Goal: Task Accomplishment & Management: Complete application form

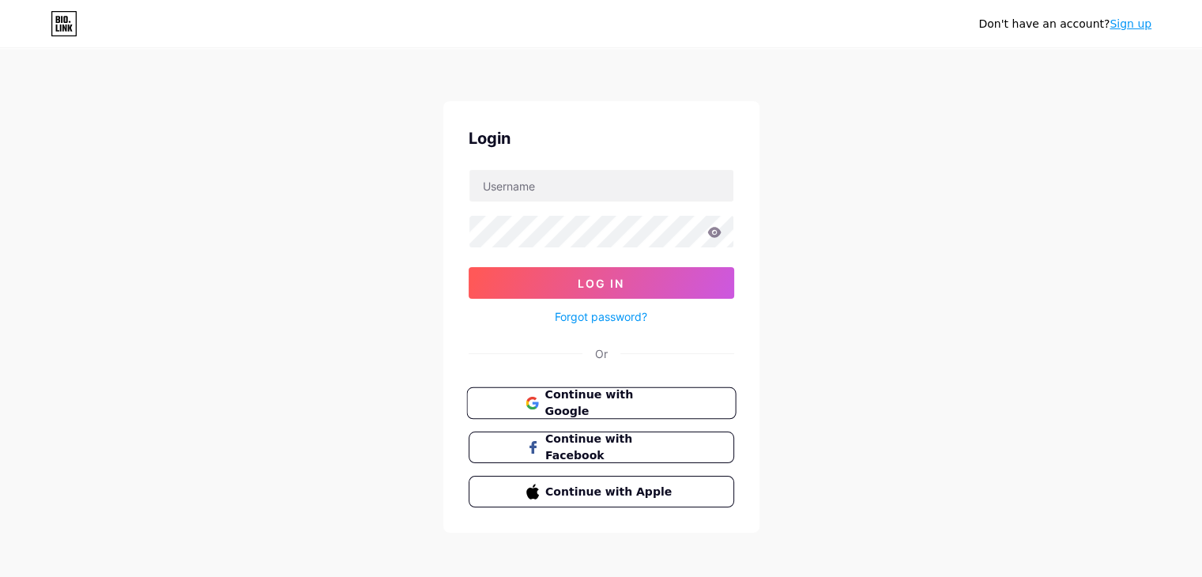
click at [616, 404] on span "Continue with Google" at bounding box center [611, 404] width 132 height 34
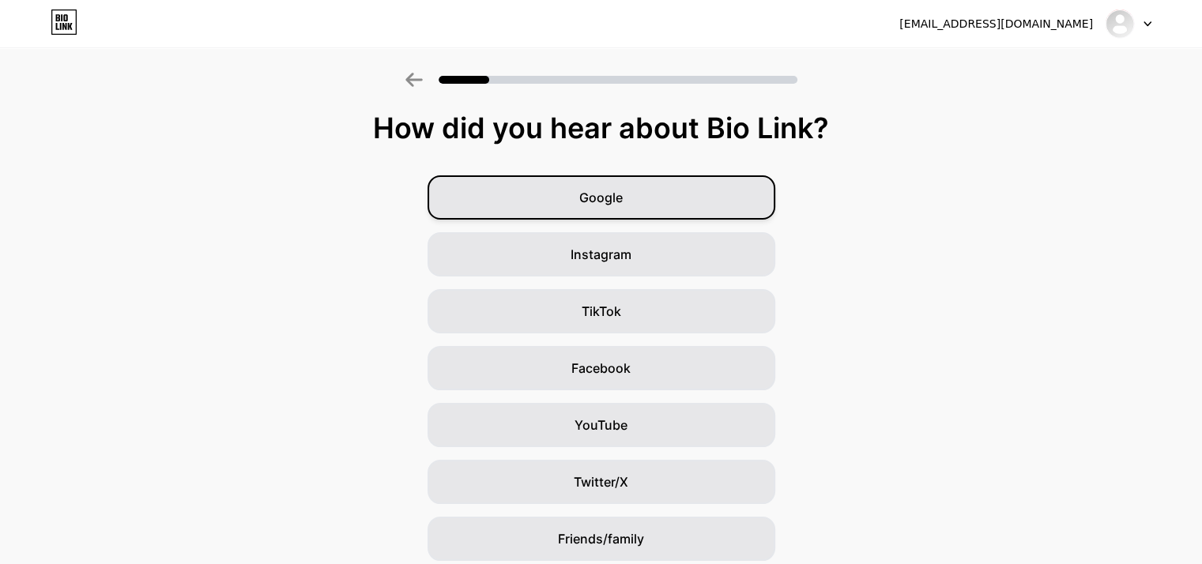
click at [604, 192] on span "Google" at bounding box center [600, 197] width 43 height 19
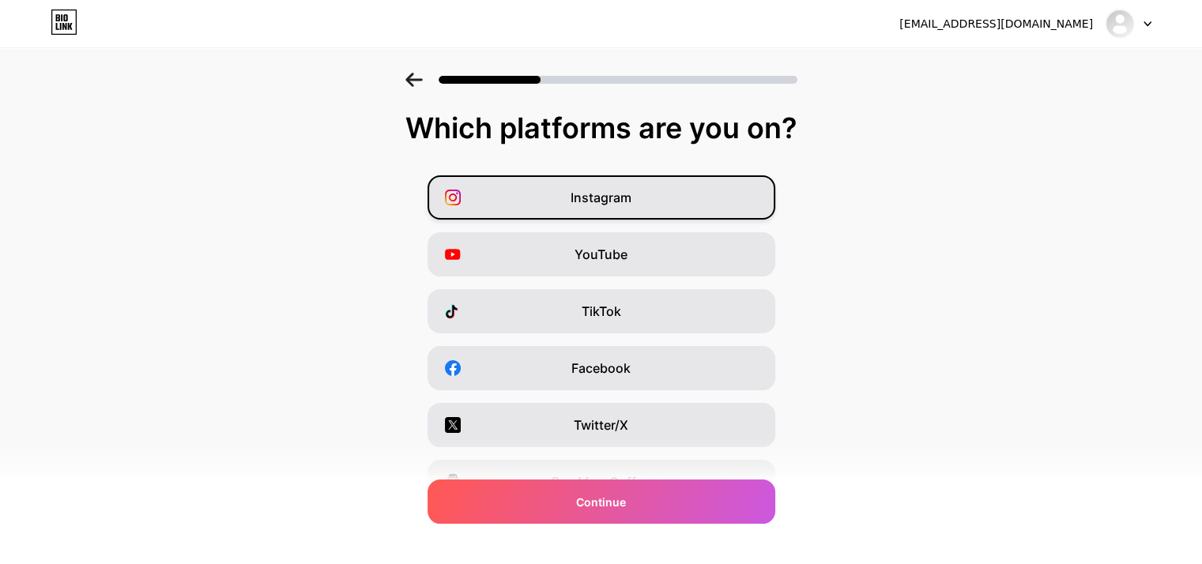
click at [632, 197] on span "Instagram" at bounding box center [601, 197] width 61 height 19
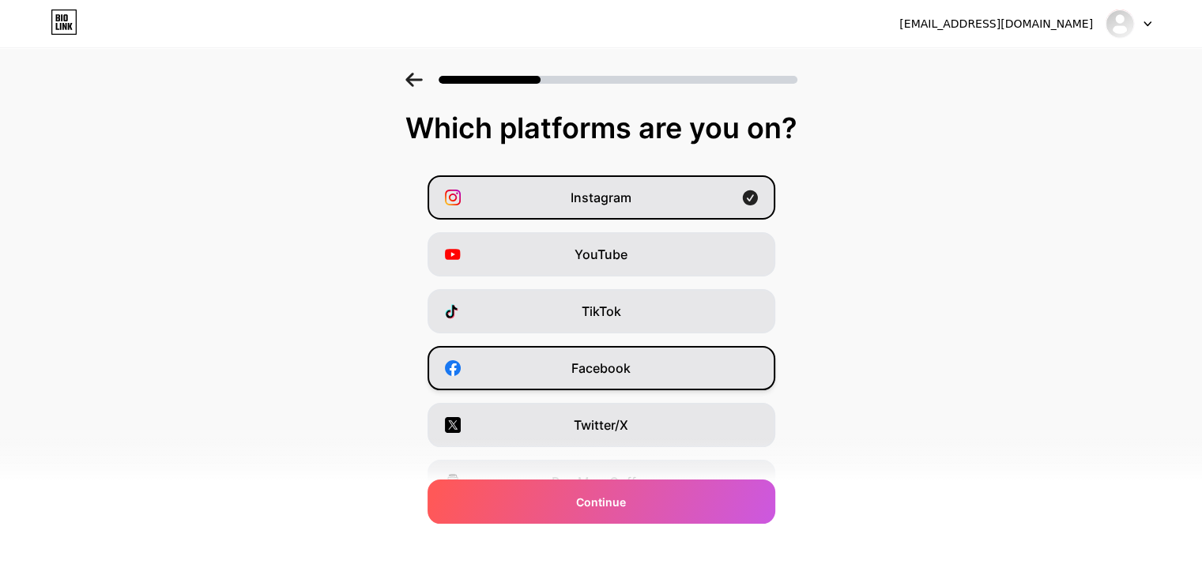
click at [627, 376] on span "Facebook" at bounding box center [601, 368] width 59 height 19
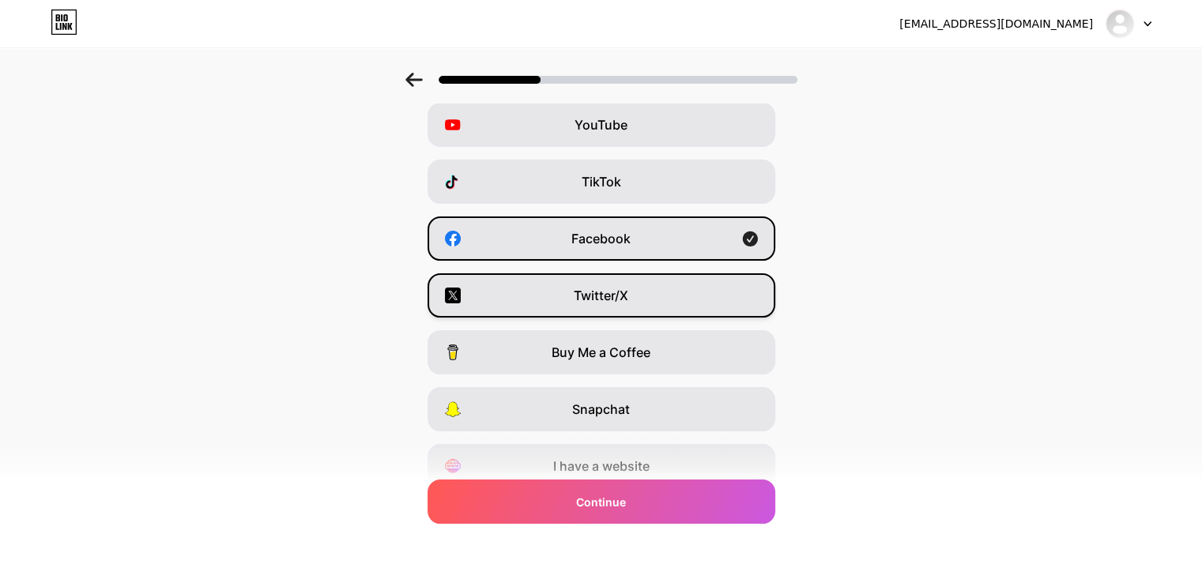
scroll to position [196, 0]
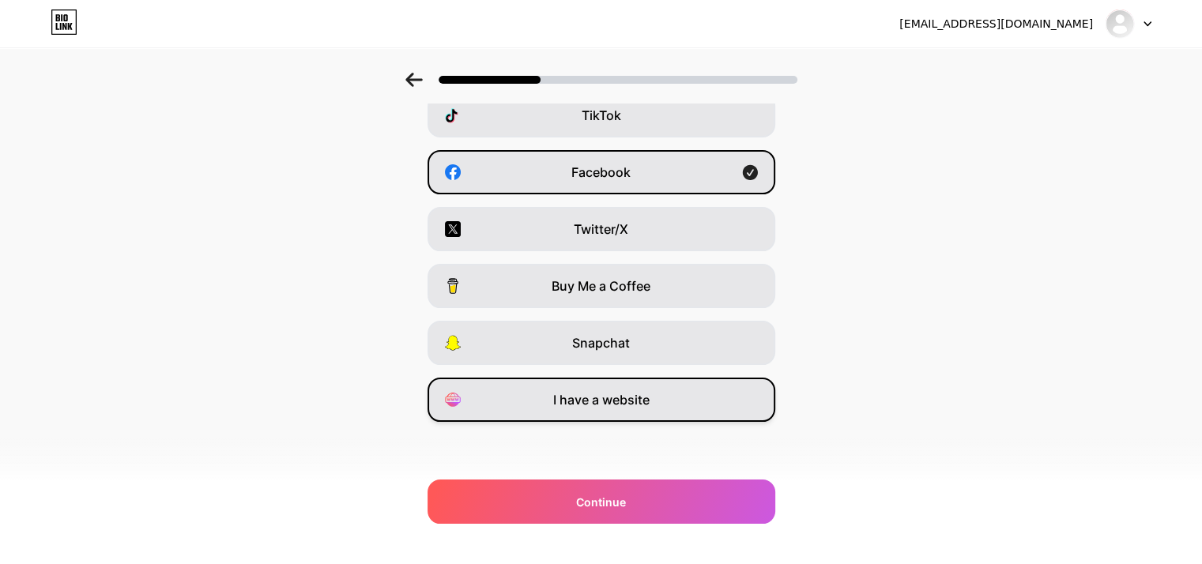
click at [628, 411] on div "I have a website" at bounding box center [602, 400] width 348 height 44
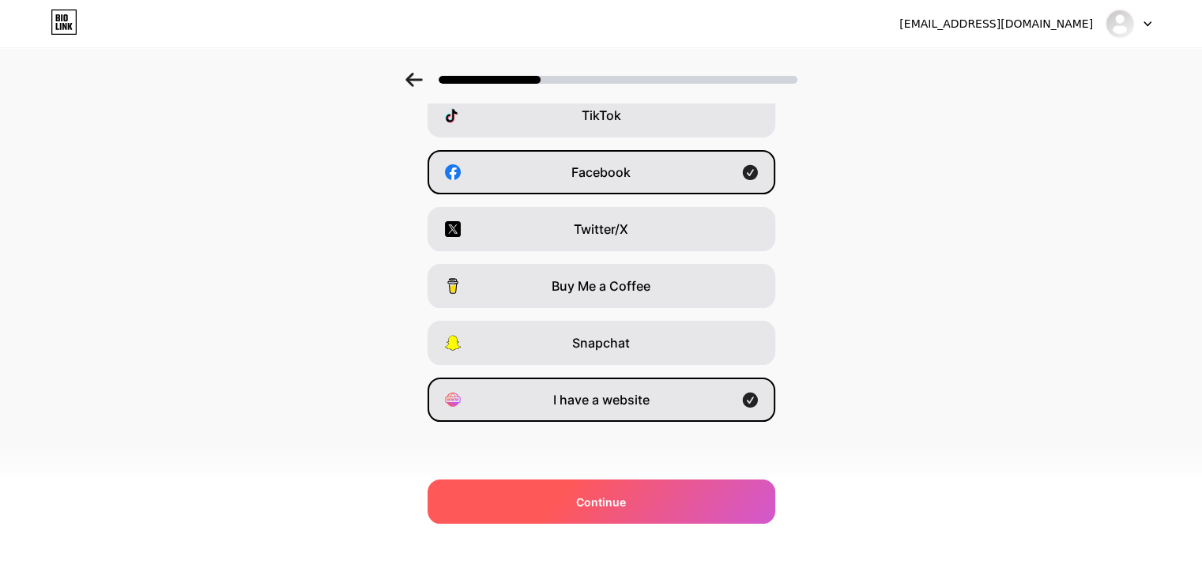
click at [623, 504] on span "Continue" at bounding box center [601, 502] width 50 height 17
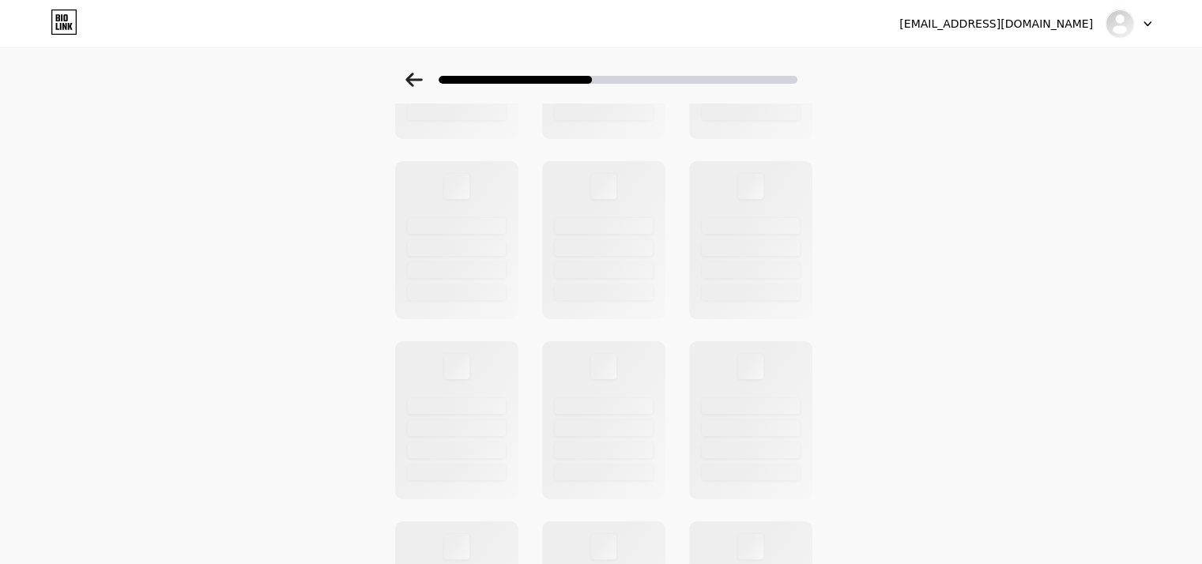
scroll to position [0, 0]
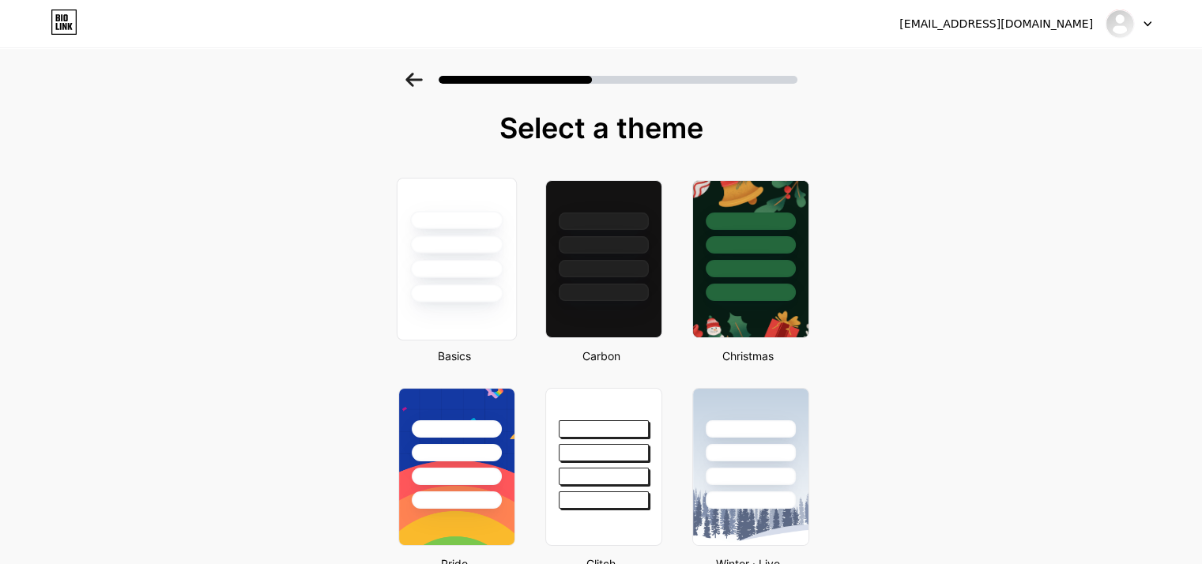
click at [470, 251] on div at bounding box center [456, 245] width 92 height 18
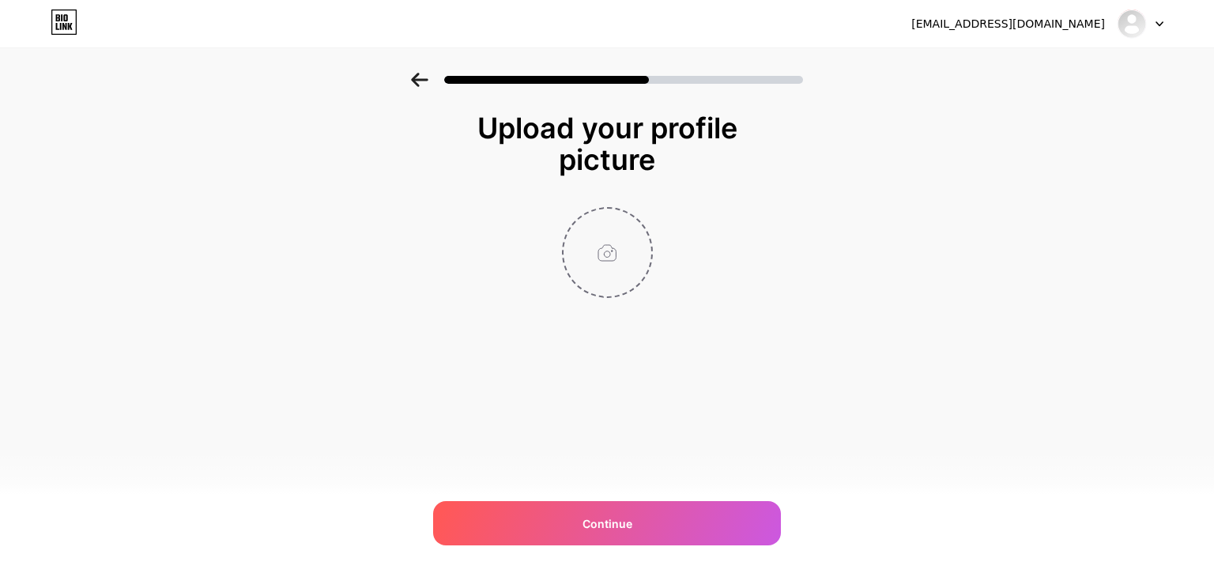
click at [606, 247] on input "file" at bounding box center [608, 253] width 88 height 88
type input "C:\fakepath\logo - Copy.png"
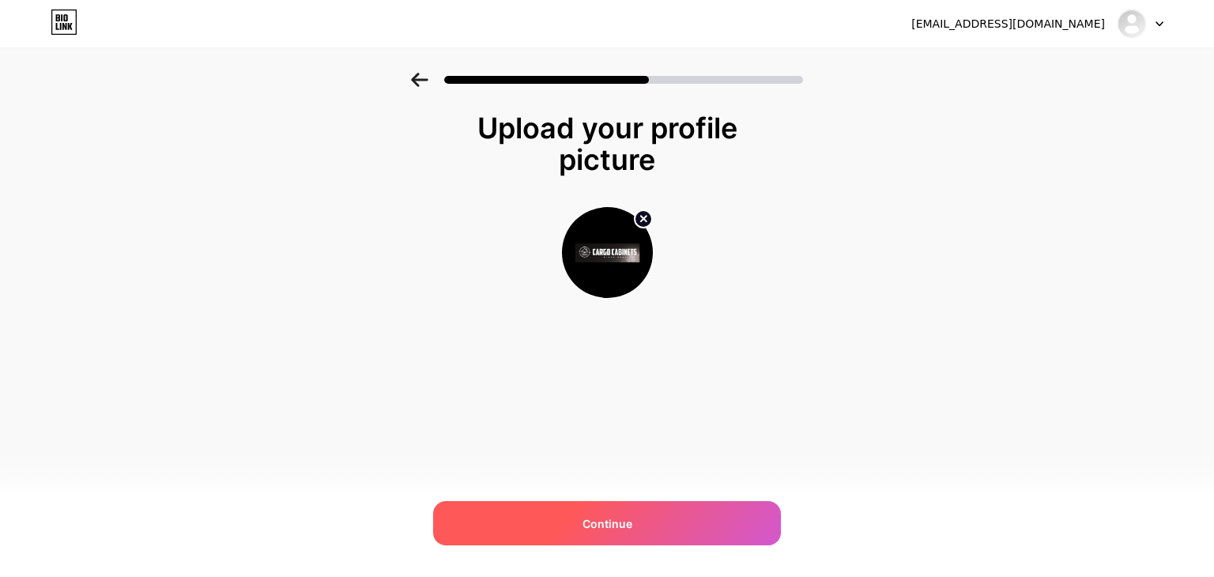
click at [617, 538] on div "Continue" at bounding box center [607, 523] width 348 height 44
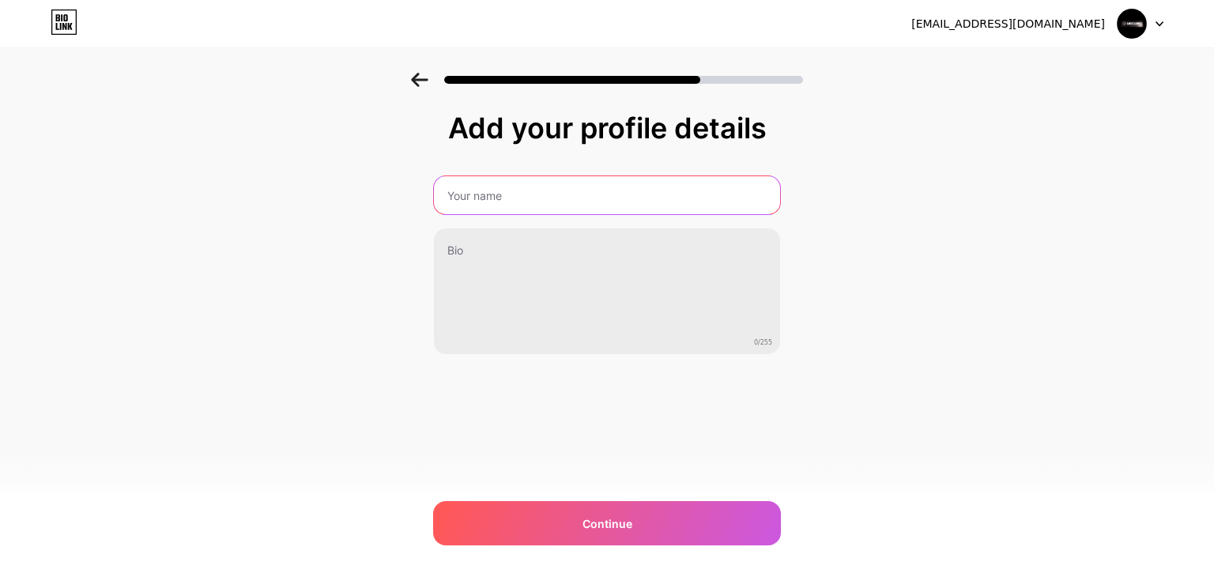
click at [485, 193] on input "text" at bounding box center [607, 195] width 346 height 38
type input "Cargo Cabinets"
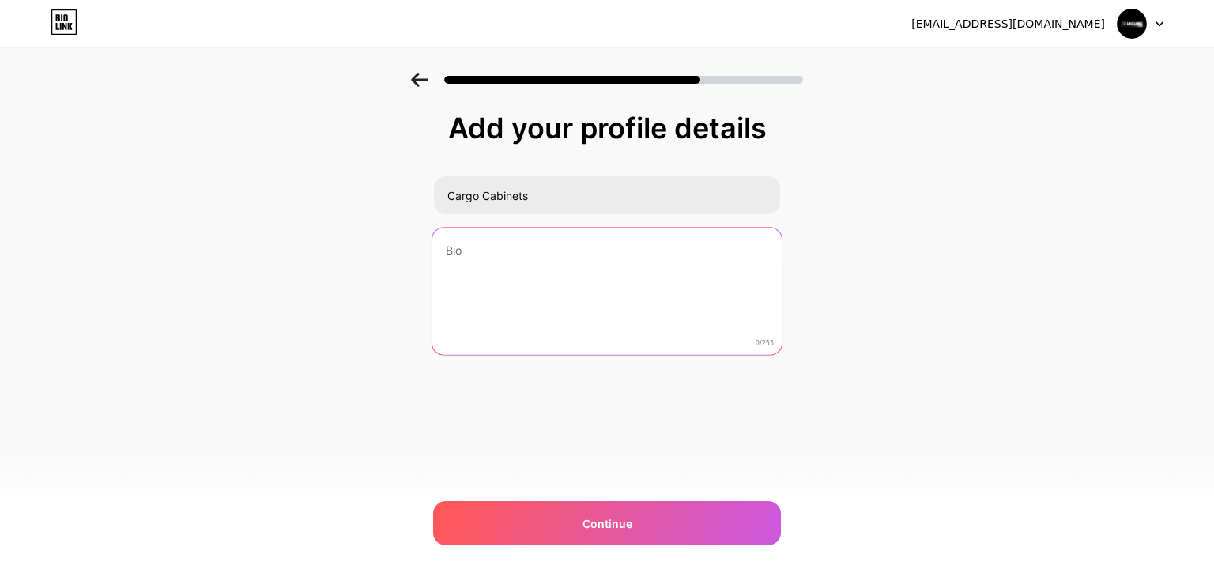
click at [531, 270] on textarea at bounding box center [606, 292] width 349 height 129
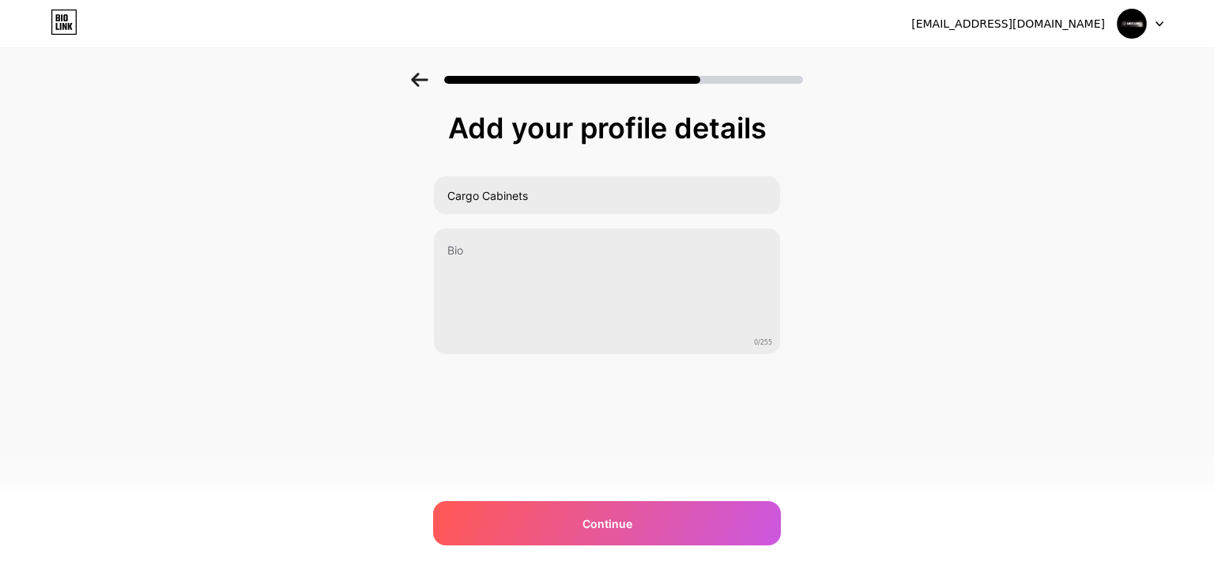
click at [305, 392] on div "Add your profile details Cargo Cabinets 0/255 Continue Error" at bounding box center [607, 253] width 1214 height 361
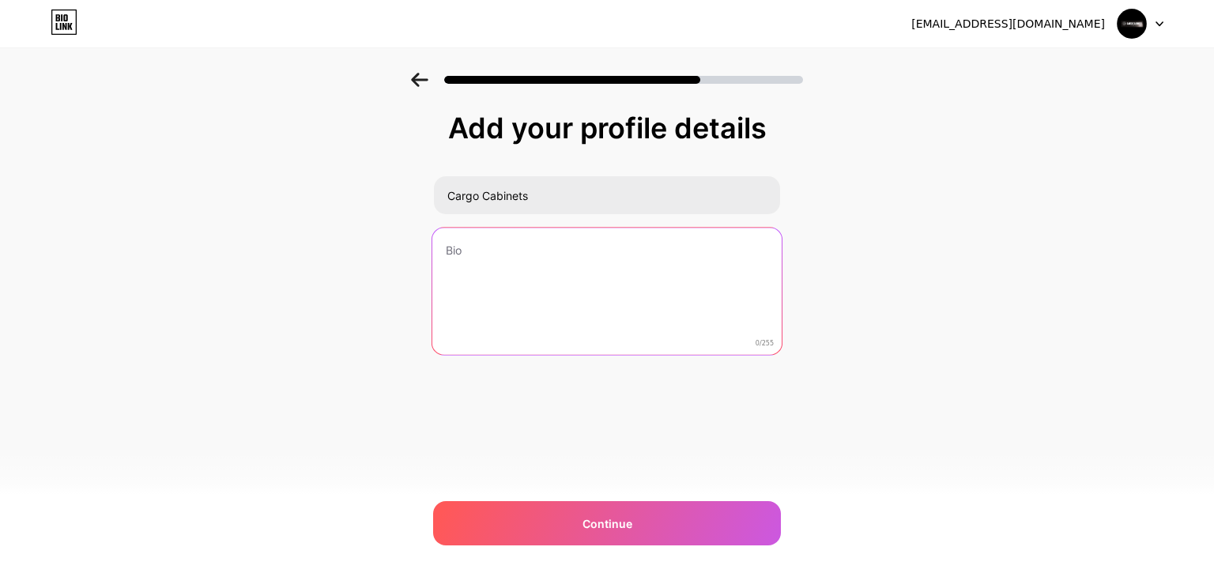
click at [631, 267] on textarea at bounding box center [606, 292] width 349 height 129
paste textarea "expert kitchen and bathroom renovations in [GEOGRAPHIC_DATA]. Stylish designs, …"
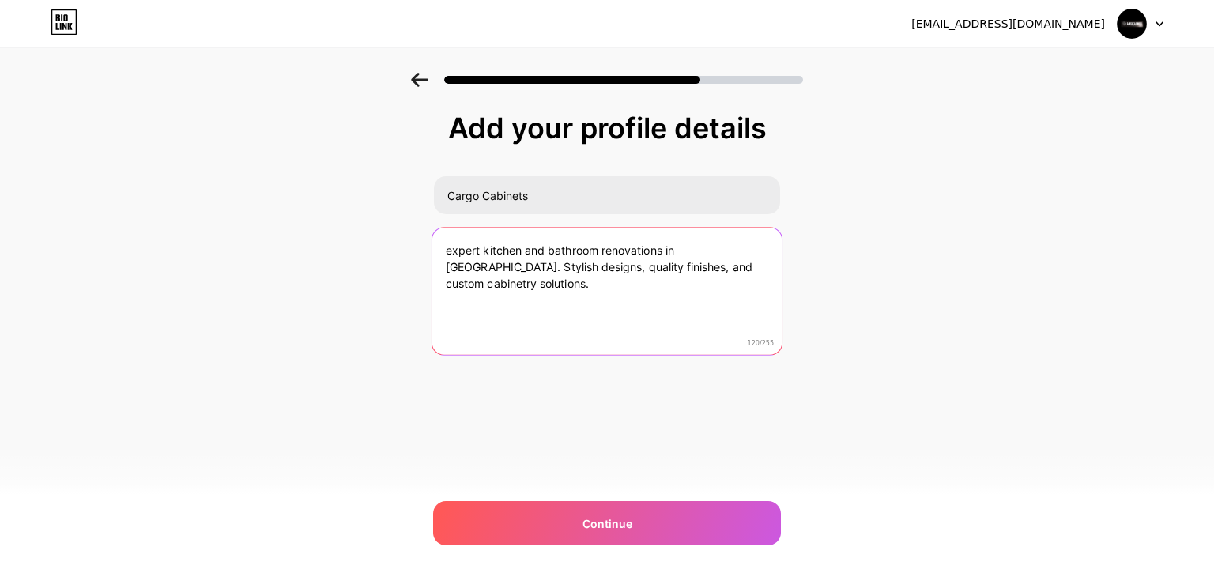
click at [451, 251] on textarea "expert kitchen and bathroom renovations in [GEOGRAPHIC_DATA]. Stylish designs, …" at bounding box center [606, 292] width 349 height 129
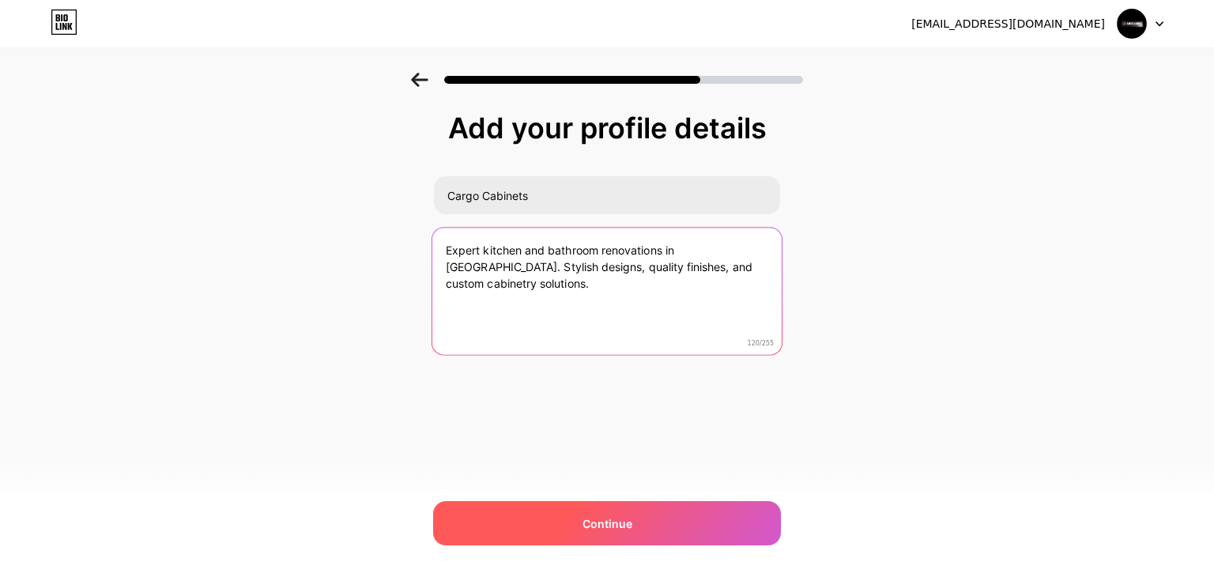
type textarea "Expert kitchen and bathroom renovations in [GEOGRAPHIC_DATA]. Stylish designs, …"
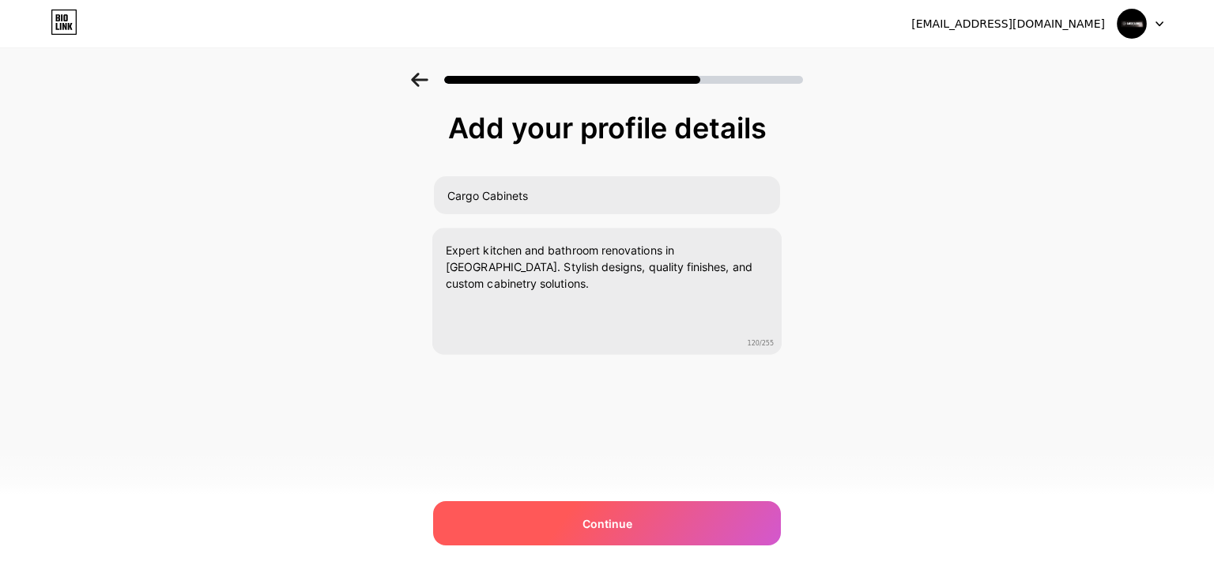
click at [594, 523] on span "Continue" at bounding box center [608, 523] width 50 height 17
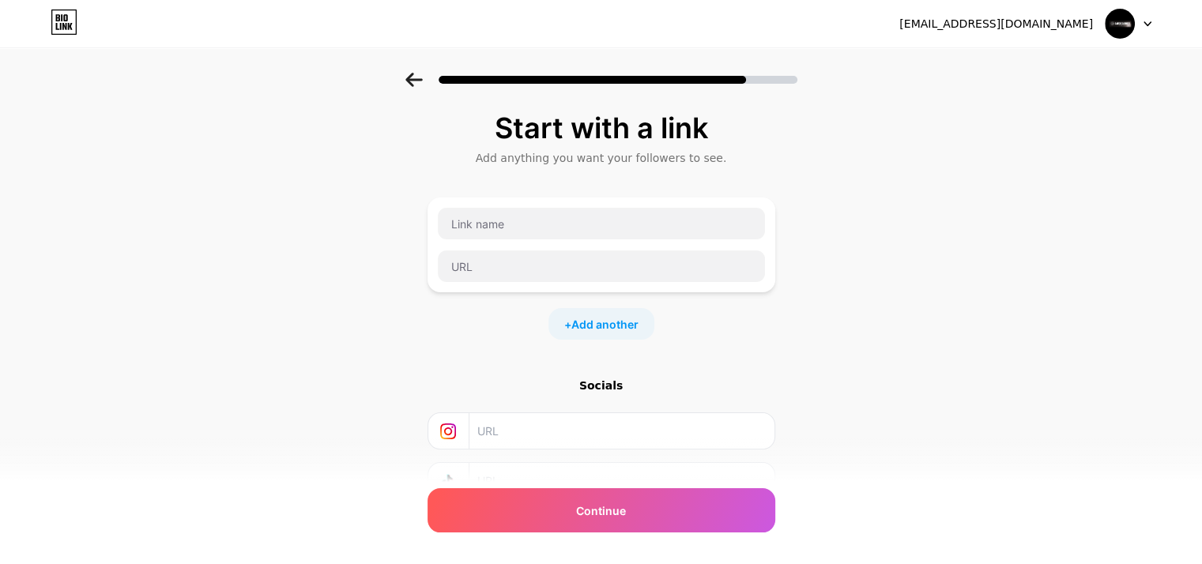
click at [531, 435] on input "text" at bounding box center [620, 431] width 287 height 36
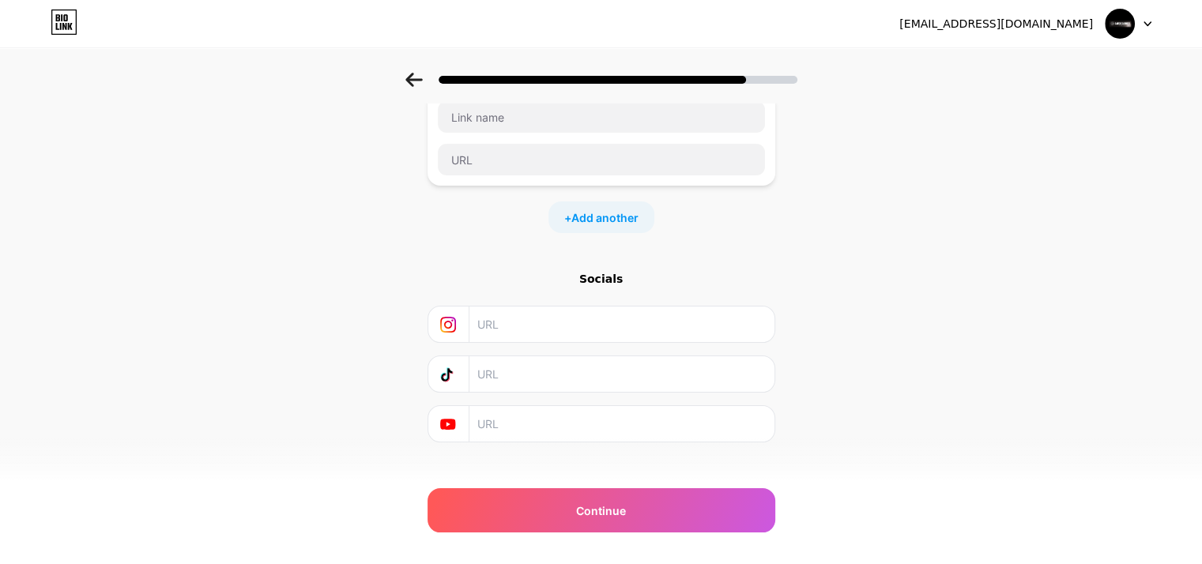
scroll to position [125, 0]
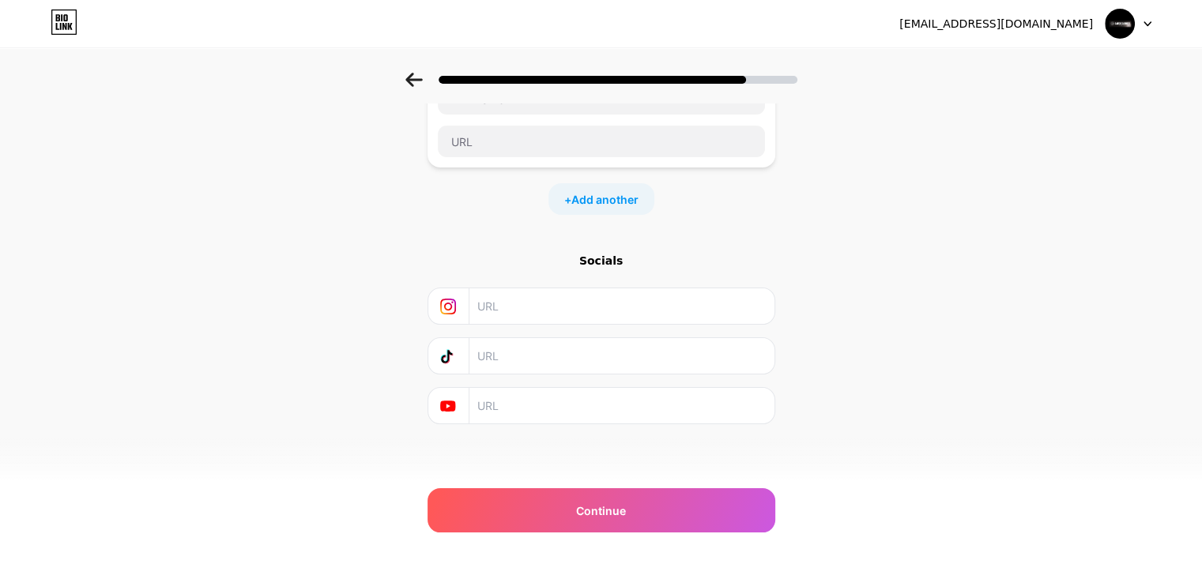
click at [338, 276] on div "Start with a link Add anything you want your followers to see. + Add another So…" at bounding box center [601, 226] width 1202 height 556
click at [491, 307] on input "text" at bounding box center [620, 307] width 287 height 36
paste input "[URL][DOMAIN_NAME]"
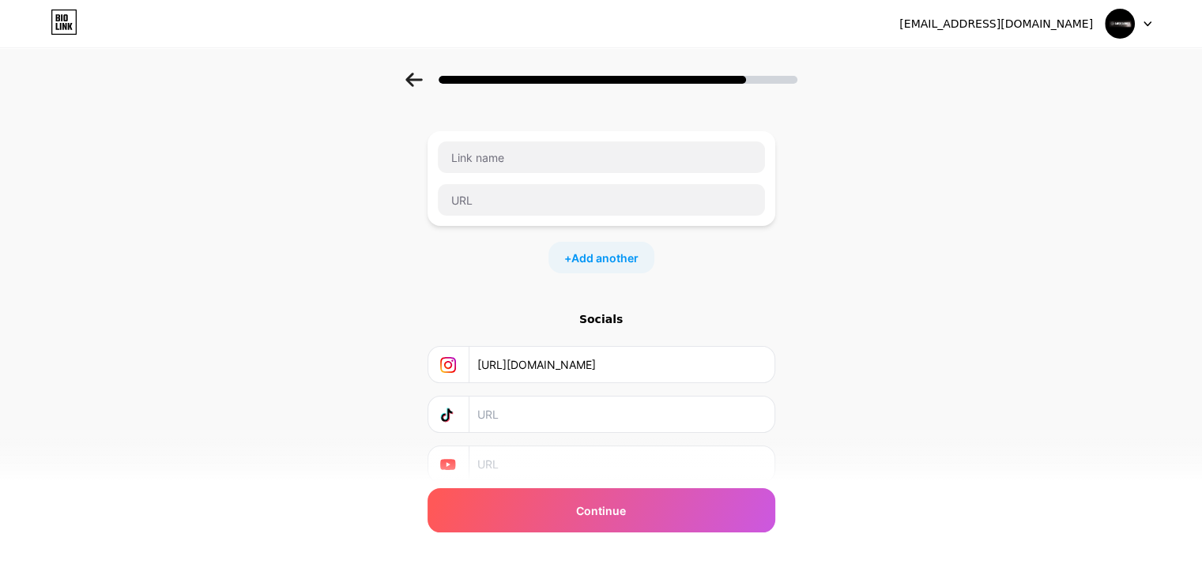
scroll to position [0, 0]
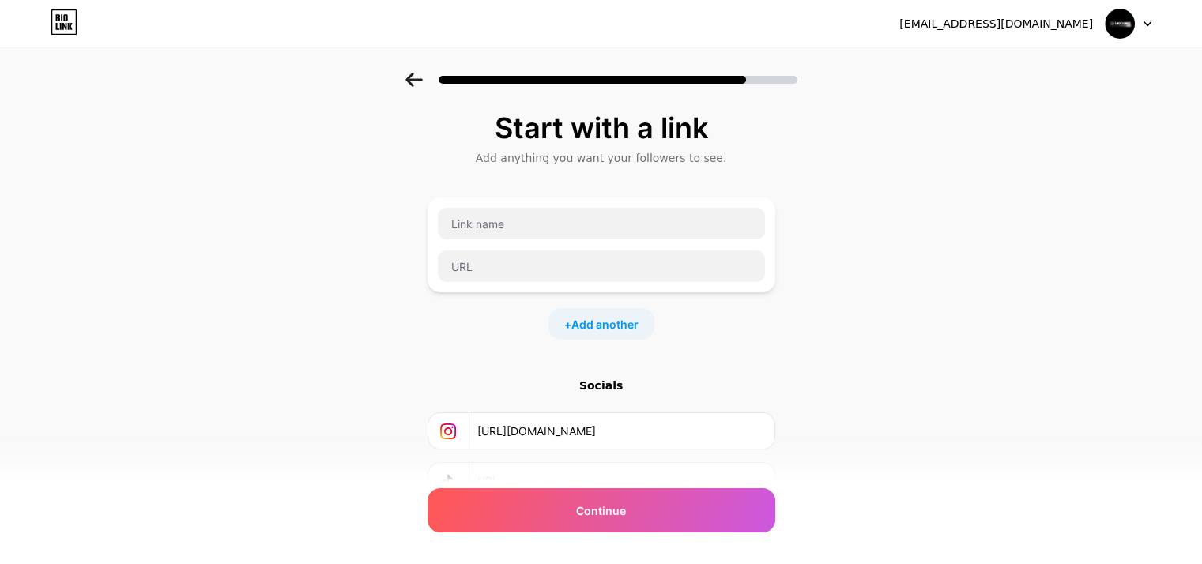
type input "[URL][DOMAIN_NAME]"
click at [526, 228] on input "text" at bounding box center [601, 224] width 327 height 32
paste input "bathroom renovations mulgrave"
type input "bathroom renovations mulgrave"
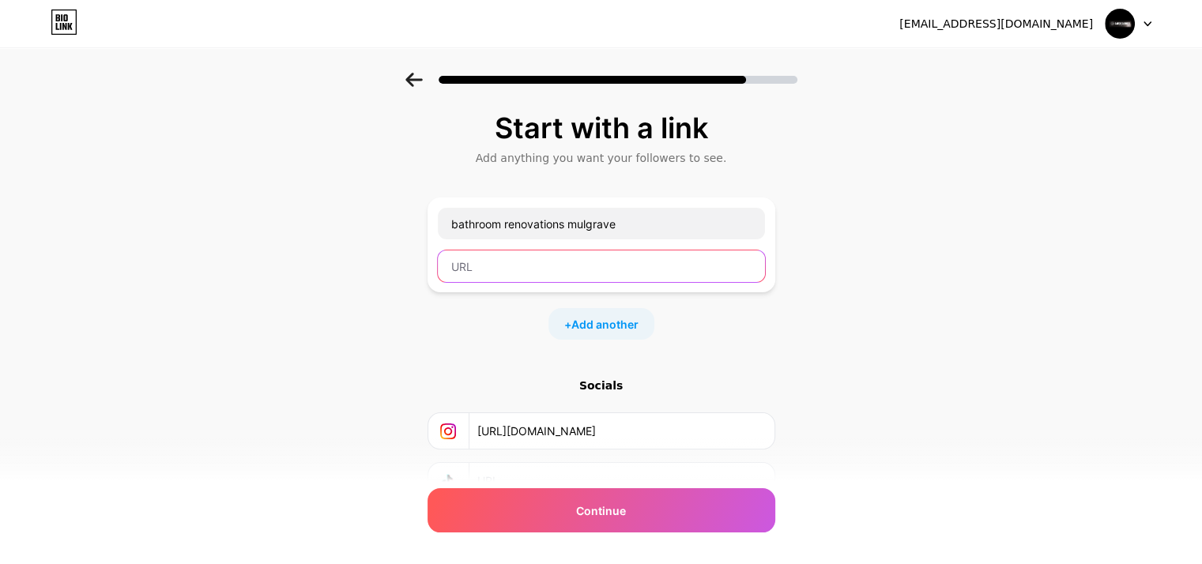
click at [491, 265] on input "text" at bounding box center [601, 267] width 327 height 32
paste input "[URL][DOMAIN_NAME]"
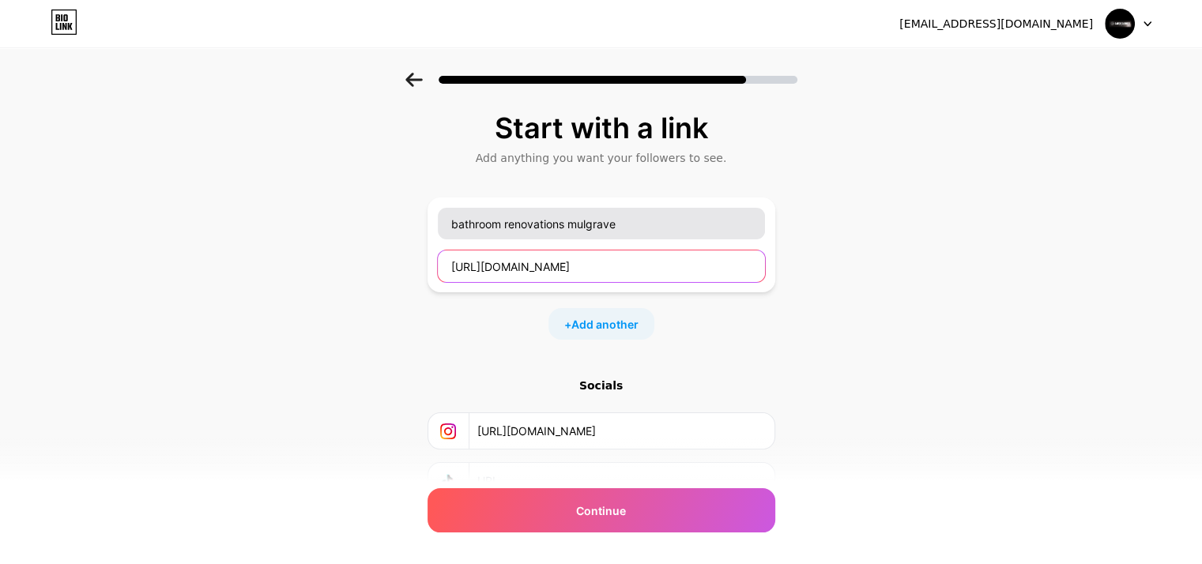
type input "[URL][DOMAIN_NAME]"
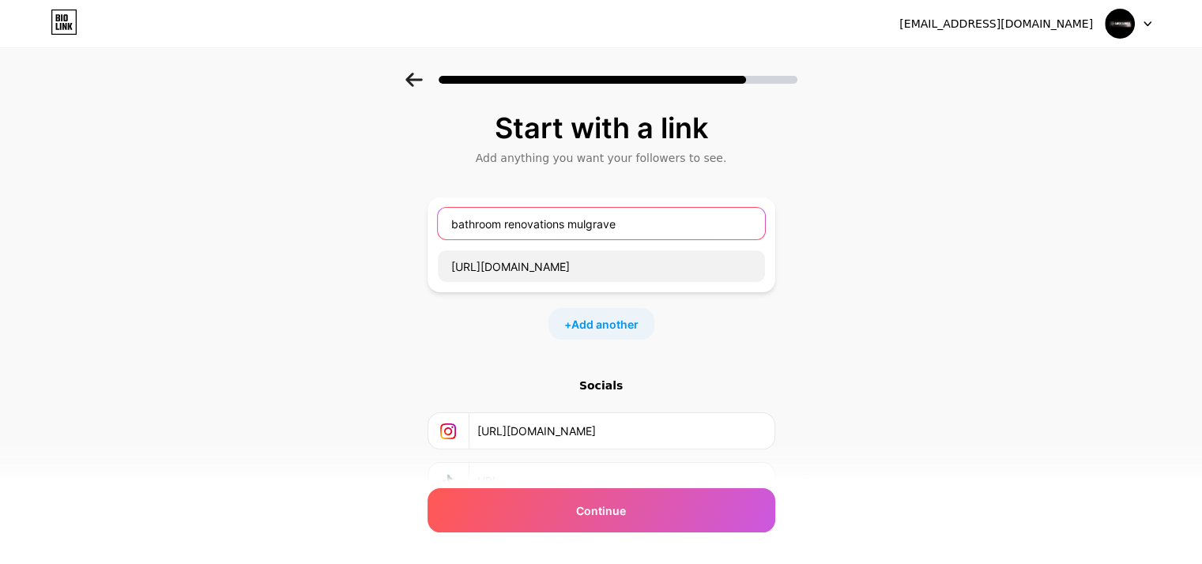
click at [463, 228] on input "bathroom renovations mulgrave" at bounding box center [601, 224] width 327 height 32
click at [515, 225] on input "Bathroom renovations mulgrave" at bounding box center [601, 224] width 327 height 32
click at [591, 219] on input "Bathroom Renovations mulgrave" at bounding box center [601, 224] width 327 height 32
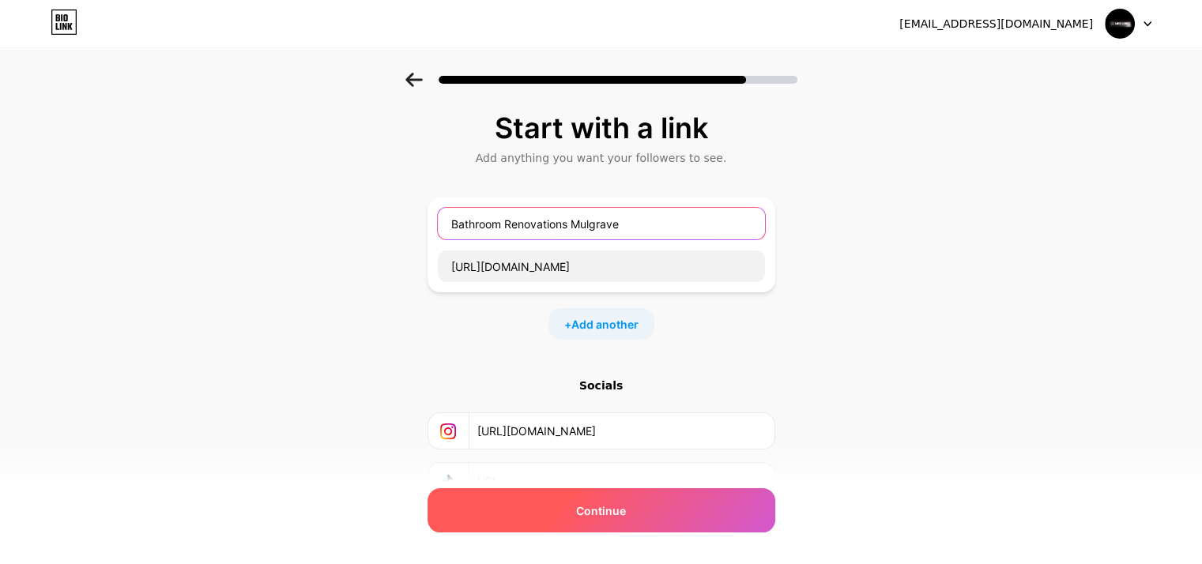
type input "Bathroom Renovations Mulgrave"
click at [661, 506] on div "Continue" at bounding box center [602, 511] width 348 height 44
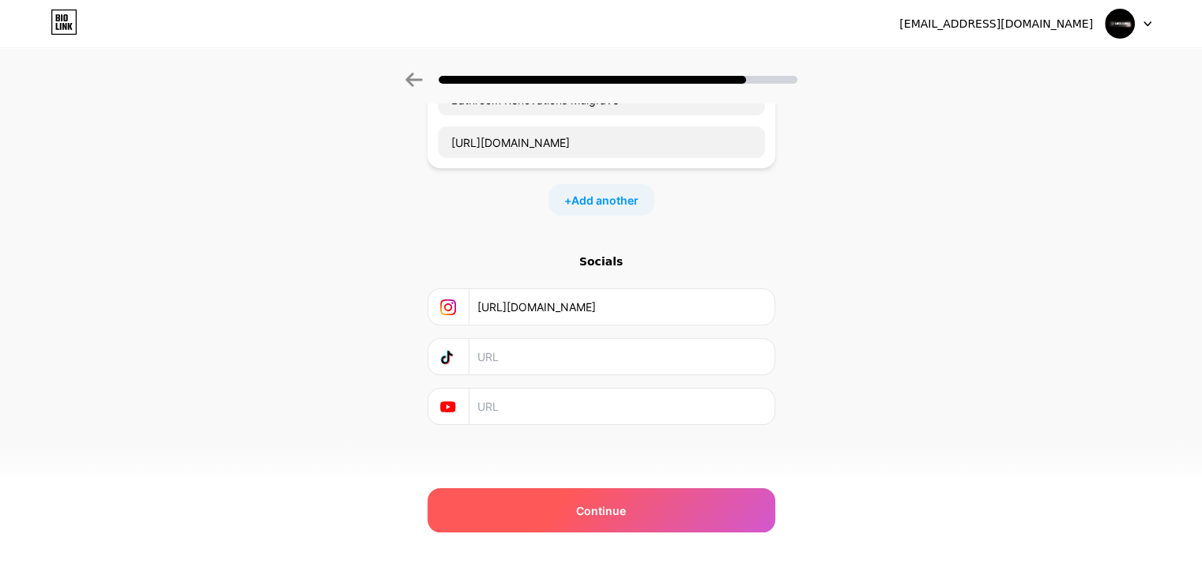
scroll to position [125, 0]
click at [601, 520] on div "Continue" at bounding box center [602, 511] width 348 height 44
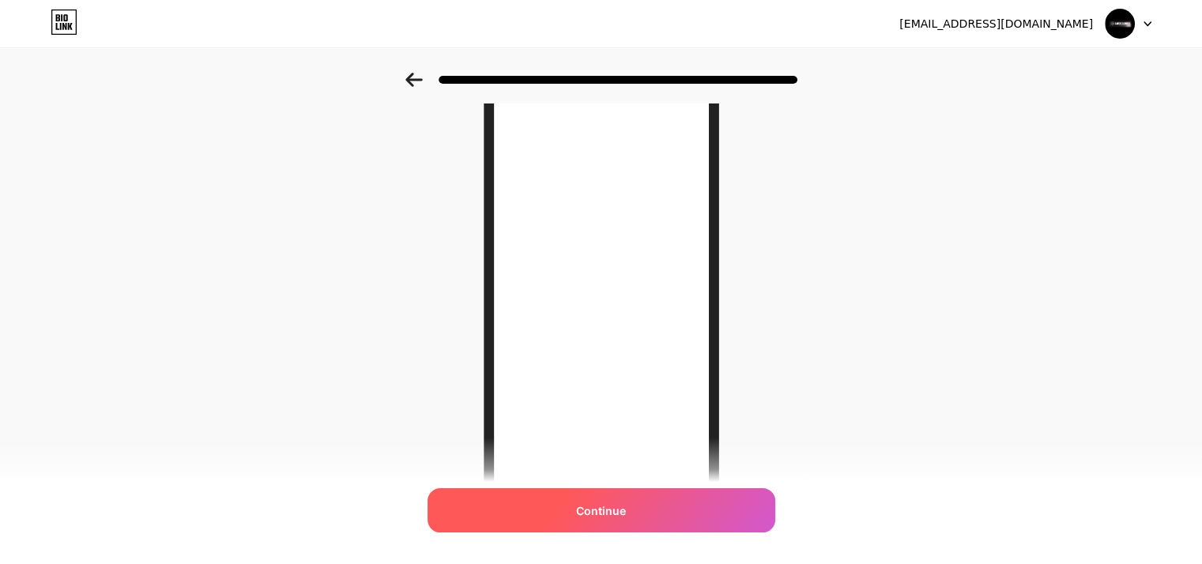
scroll to position [158, 0]
click at [607, 510] on span "Continue" at bounding box center [601, 511] width 50 height 17
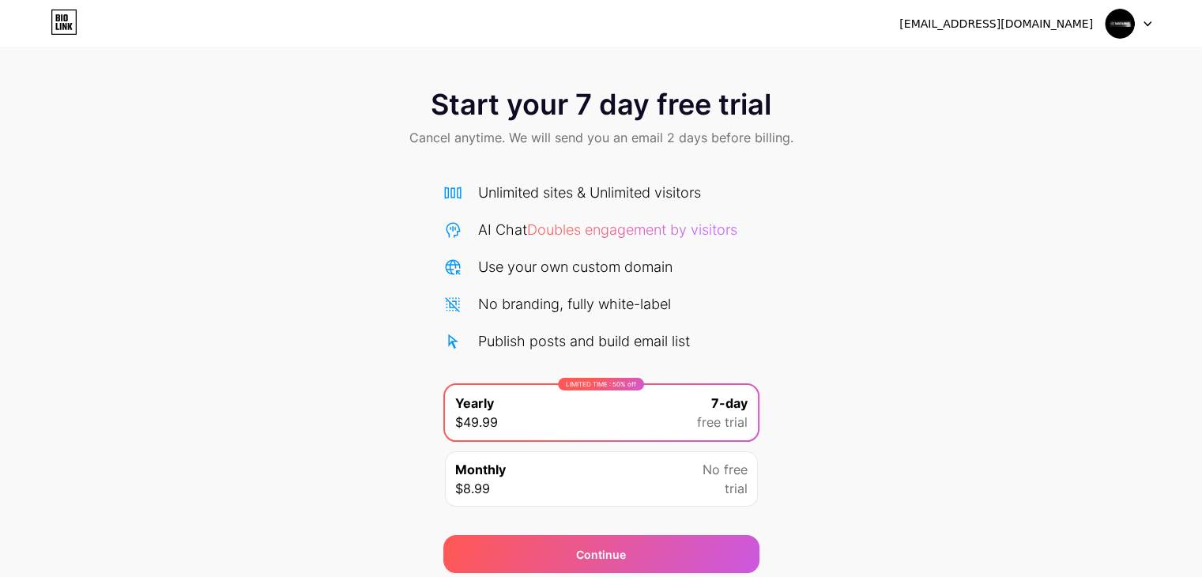
click at [1144, 25] on icon at bounding box center [1148, 24] width 8 height 6
click at [1120, 26] on img at bounding box center [1120, 24] width 30 height 30
click at [1010, 26] on div "[EMAIL_ADDRESS][DOMAIN_NAME]" at bounding box center [997, 24] width 194 height 17
click at [61, 18] on icon at bounding box center [62, 17] width 2 height 7
